Goal: Transaction & Acquisition: Purchase product/service

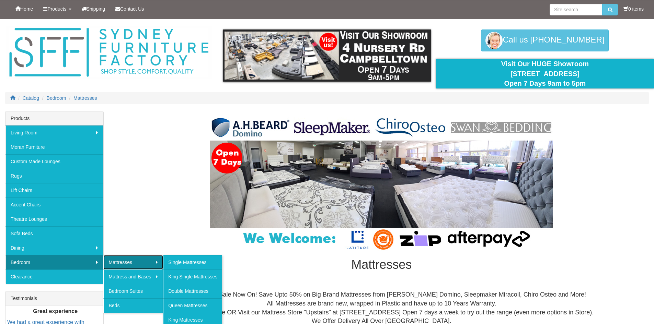
click at [140, 260] on link "Mattresses" at bounding box center [133, 262] width 60 height 14
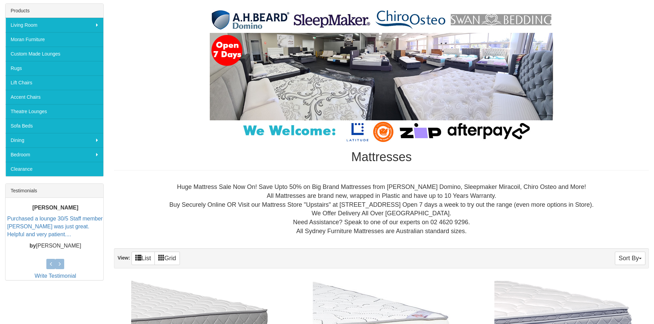
scroll to position [172, 0]
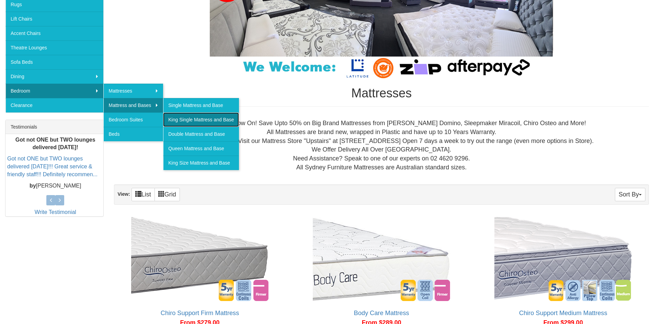
click at [192, 118] on link "King Single Mattress and Base" at bounding box center [201, 120] width 76 height 14
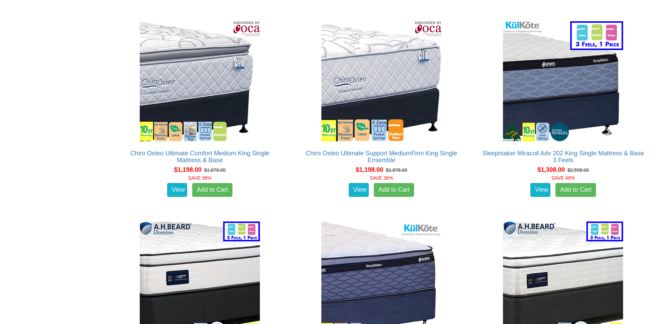
scroll to position [1580, 0]
